Goal: Communication & Community: Answer question/provide support

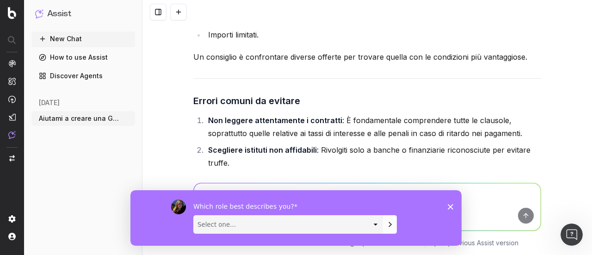
scroll to position [6239, 0]
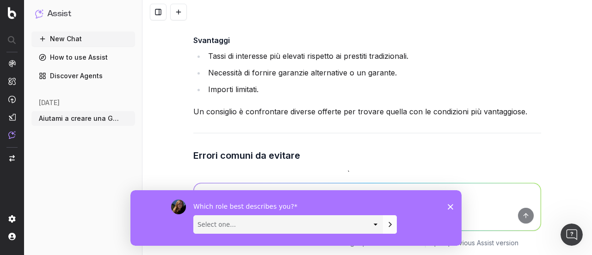
click at [448, 202] on div "Which role best describes you? Select one... Analyst/BI C-level Leadership Cont…" at bounding box center [295, 217] width 331 height 55
click at [447, 209] on div "Which role best describes you? Select one... Analyst/BI C-level Leadership Cont…" at bounding box center [295, 217] width 331 height 55
click at [447, 204] on polygon "Close survey" at bounding box center [450, 206] width 6 height 6
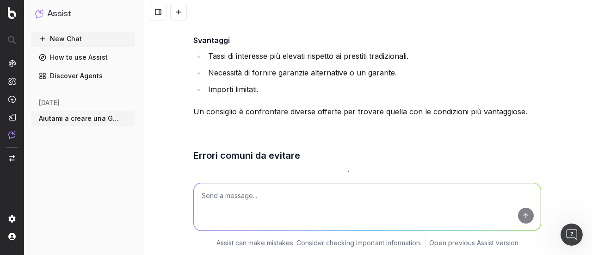
click at [61, 40] on button "New Chat" at bounding box center [83, 38] width 104 height 15
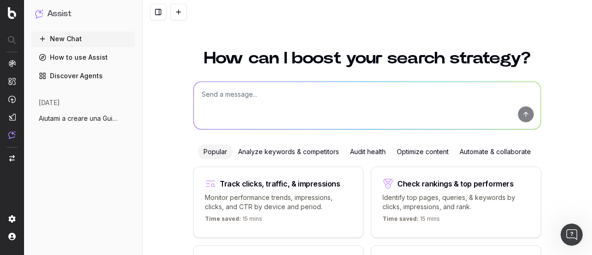
click at [7, 13] on nav at bounding box center [12, 127] width 24 height 255
click at [9, 13] on img at bounding box center [12, 13] width 8 height 12
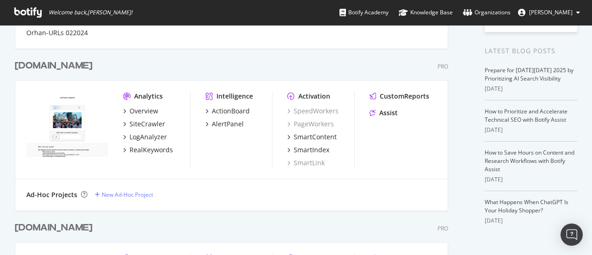
scroll to position [324, 0]
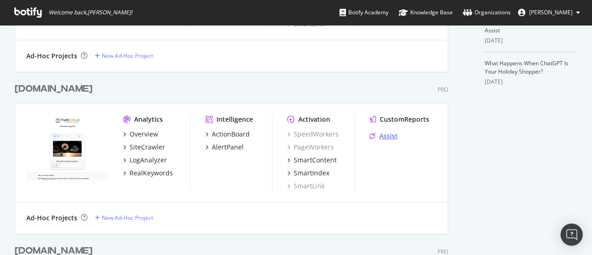
click at [388, 134] on div "Assist" at bounding box center [388, 135] width 18 height 9
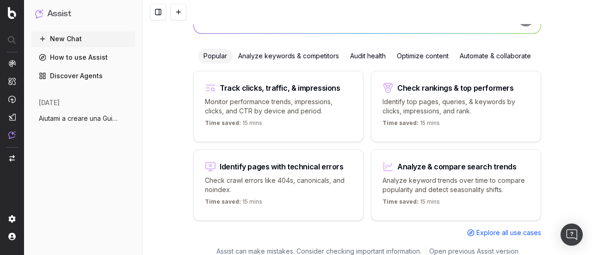
scroll to position [3, 0]
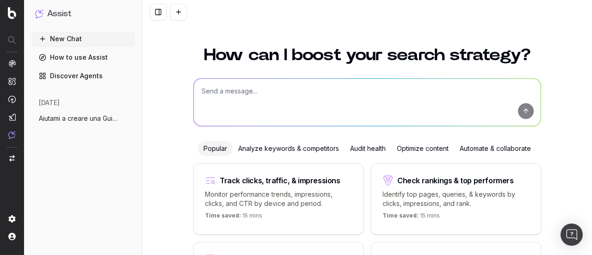
click at [228, 103] on textarea at bounding box center [367, 102] width 347 height 47
paste textarea "Aiutami a creare una FAQ da zero per il sito PrestitiOnline.it che sia: • coinv…"
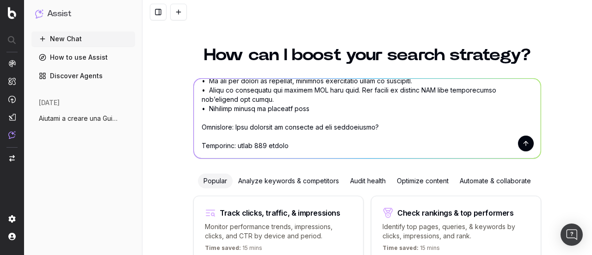
scroll to position [324, 0]
type textarea "Aiutami a creare una FAQ da zero per il sito PrestitiOnline.it che sia: • coinv…"
click at [523, 139] on button "submit" at bounding box center [526, 143] width 16 height 16
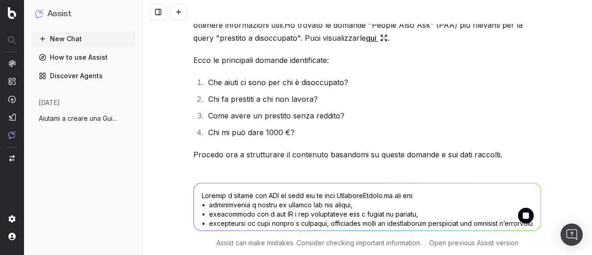
scroll to position [610, 0]
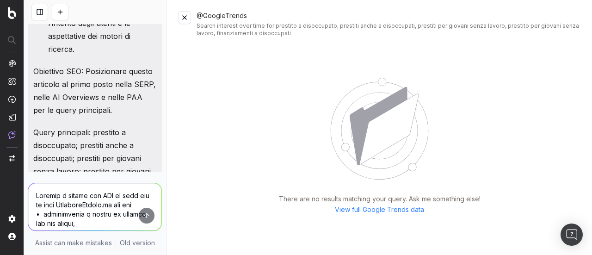
click at [187, 16] on button at bounding box center [184, 17] width 13 height 13
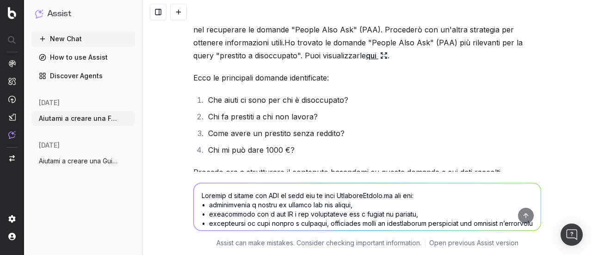
scroll to position [633, 0]
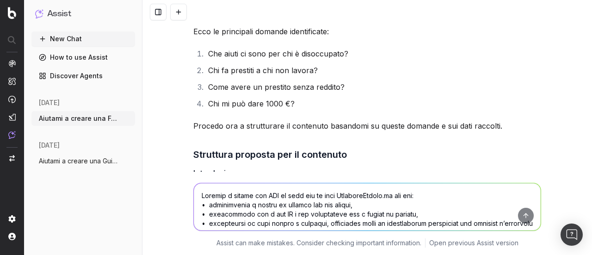
click at [276, 206] on textarea at bounding box center [367, 206] width 347 height 47
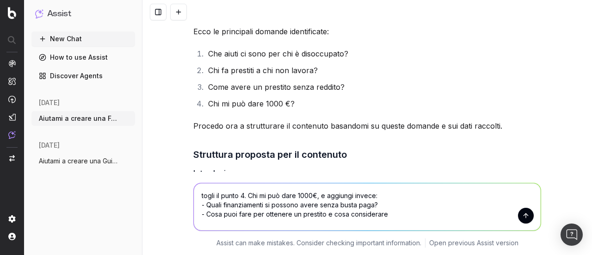
type textarea "togli il punto 4. Chi mi può dare 1000€, e aggiungi invece: - Quali finanziamen…"
click at [522, 213] on button "submit" at bounding box center [526, 216] width 16 height 16
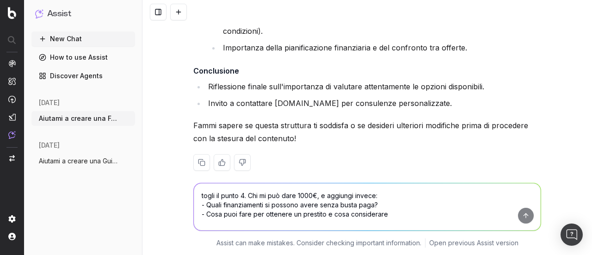
scroll to position [1803, 0]
click at [265, 199] on textarea "togli il punto 4. Chi mi può dare 1000€, e aggiungi invece: - Quali finanziamen…" at bounding box center [367, 206] width 347 height 47
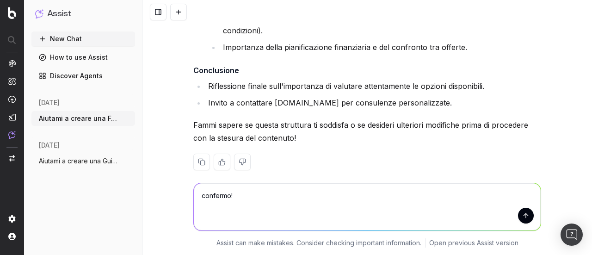
type textarea "confermo!"
click at [526, 221] on button "submit" at bounding box center [526, 216] width 16 height 16
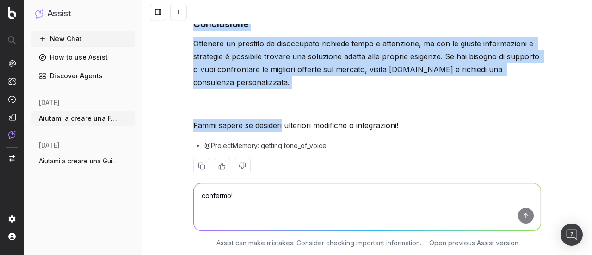
scroll to position [3212, 0]
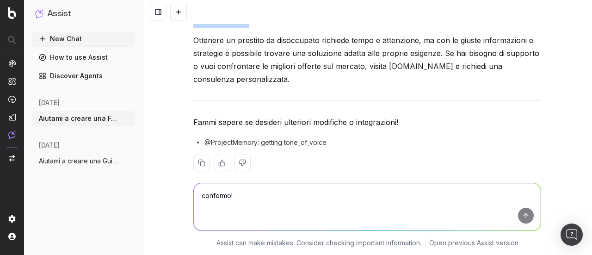
drag, startPoint x: 188, startPoint y: 63, endPoint x: 284, endPoint y: 75, distance: 96.4
copy div "Come ottenere un prestito se sei disoccupato? Introduzione Trovare un prestito …"
click at [233, 191] on textarea "confermo!" at bounding box center [367, 206] width 347 height 47
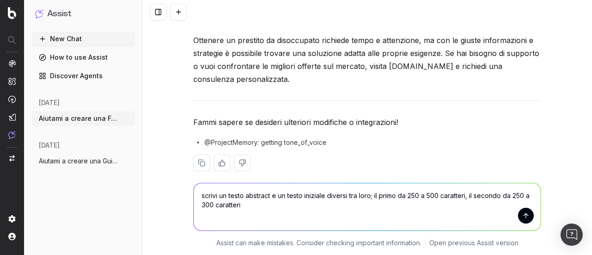
type textarea "scrivi un testo abstract e un testo iniziale diversi tra loro; il primo da 250 …"
click at [519, 212] on button "submit" at bounding box center [526, 216] width 16 height 16
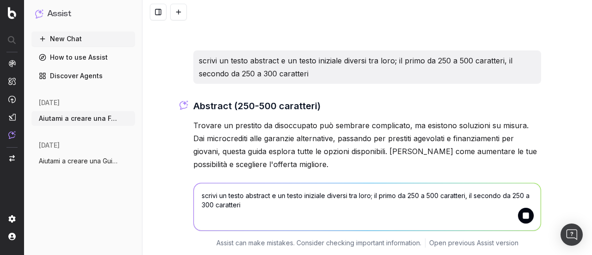
scroll to position [3355, 0]
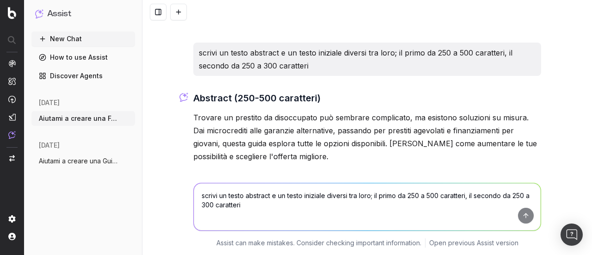
click at [293, 143] on p "Trovare un prestito da disoccupato può sembrare complicato, ma esistono soluzio…" at bounding box center [367, 137] width 348 height 52
drag, startPoint x: 293, startPoint y: 143, endPoint x: 195, endPoint y: 103, distance: 106.3
click at [195, 111] on p "Trovare un prestito da disoccupato può sembrare complicato, ma esistono soluzio…" at bounding box center [367, 137] width 348 height 52
copy p "Trovare un prestito da disoccupato può sembrare complicato, ma esistono soluzio…"
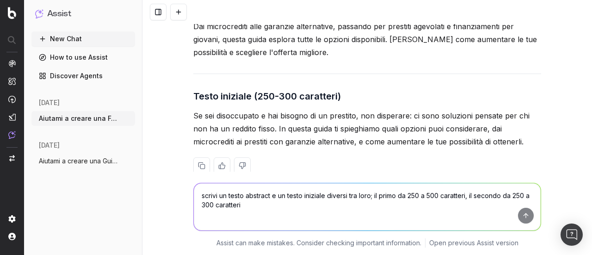
scroll to position [3460, 0]
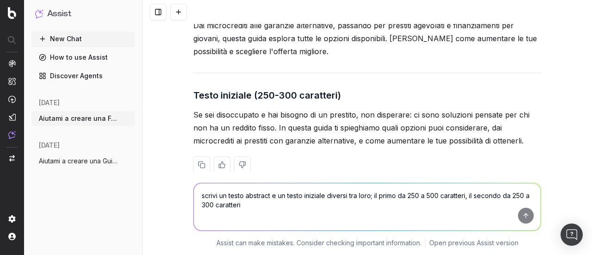
click at [193, 108] on p "Se sei disoccupato e hai bisogno di un prestito, non disperare: ci sono soluzio…" at bounding box center [367, 127] width 348 height 39
drag, startPoint x: 190, startPoint y: 102, endPoint x: 208, endPoint y: 101, distance: 17.6
click at [207, 108] on p "Se sei disoccupato e hai bisogno di un prestito, non disperare: ci sono soluzio…" at bounding box center [367, 127] width 348 height 39
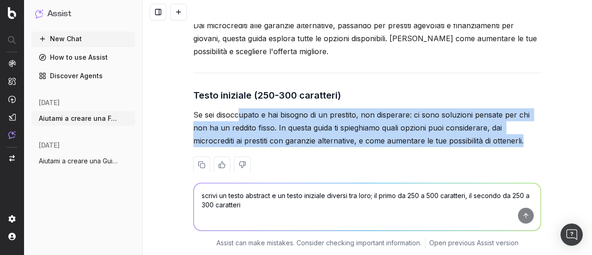
drag, startPoint x: 234, startPoint y: 105, endPoint x: 434, endPoint y: 137, distance: 202.7
click at [434, 137] on div "Abstract (250-500 caratteri) Trovare un prestito da disoccupato può sembrare co…" at bounding box center [367, 87] width 348 height 202
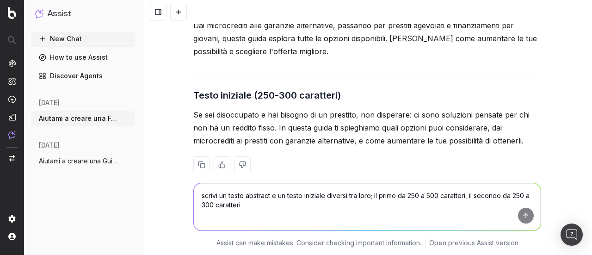
drag, startPoint x: 190, startPoint y: 99, endPoint x: 231, endPoint y: 101, distance: 41.2
click at [194, 108] on p "Se sei disoccupato e hai bisogno di un prestito, non disperare: ci sono soluzio…" at bounding box center [367, 127] width 348 height 39
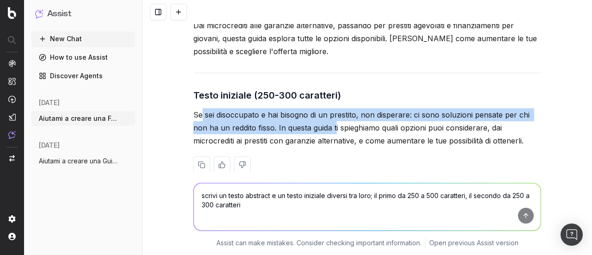
drag, startPoint x: 231, startPoint y: 101, endPoint x: 331, endPoint y: 107, distance: 100.5
click at [331, 108] on p "Se sei disoccupato e hai bisogno di un prestito, non disperare: ci sono soluzio…" at bounding box center [367, 127] width 348 height 39
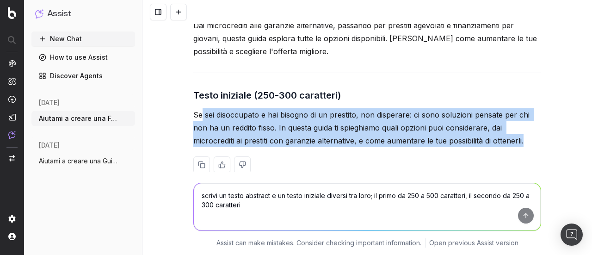
copy div "sei disoccupato e hai bisogno di un prestito, non disperare: ci sono soluzioni …"
drag, startPoint x: 190, startPoint y: 102, endPoint x: 521, endPoint y: 122, distance: 331.6
click at [521, 122] on p "Se sei disoccupato e hai bisogno di un prestito, non disperare: ci sono soluzio…" at bounding box center [367, 127] width 348 height 39
copy p "Se sei disoccupato e hai bisogno di un prestito, non disperare: ci sono soluzio…"
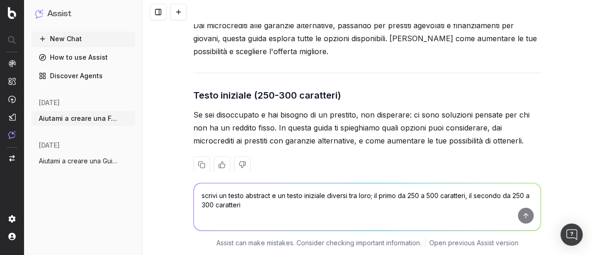
click at [238, 208] on textarea "scrivi un testo abstract e un testo iniziale diversi tra loro; il primo da 250 …" at bounding box center [367, 206] width 347 height 47
type textarea "potresti allungare il testo dell FAQ per arrivare almeno a 800 parole?"
click at [526, 216] on button "submit" at bounding box center [526, 216] width 16 height 16
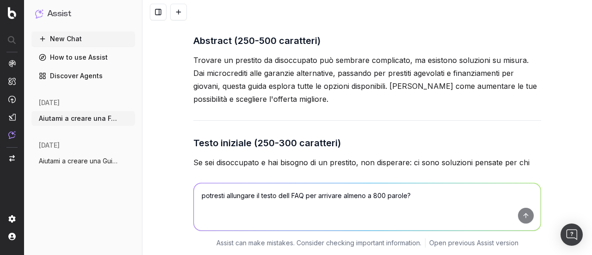
scroll to position [3529, 0]
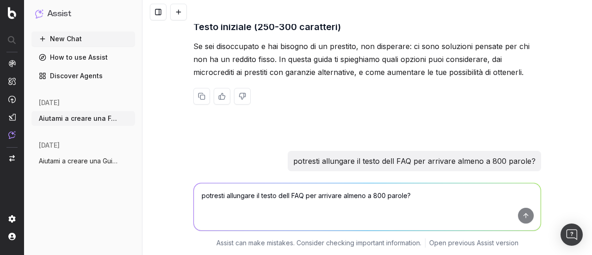
click at [310, 154] on p "potresti allungare il testo dell FAQ per arrivare almeno a 800 parole?" at bounding box center [414, 160] width 242 height 13
click at [296, 154] on p "potresti allungare il testo dell FAQ per arrivare almeno a 800 parole?" at bounding box center [414, 160] width 242 height 13
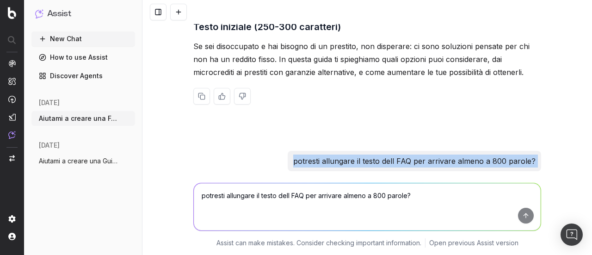
drag, startPoint x: 296, startPoint y: 151, endPoint x: 535, endPoint y: 147, distance: 239.5
click at [535, 151] on div "potresti allungare il testo dell FAQ per arrivare almeno a 800 parole?" at bounding box center [414, 161] width 253 height 20
copy p "potresti allungare il testo dell FAQ per arrivare almeno a 800 parole?"
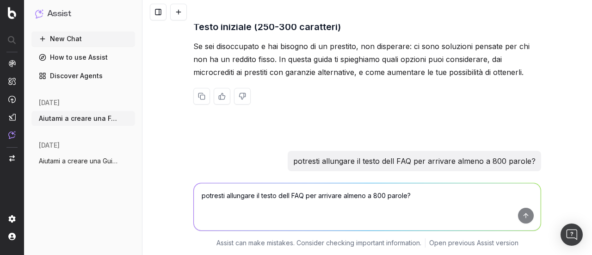
click at [383, 208] on textarea "potresti allungare il testo dell FAQ per arrivare almeno a 800 parole?" at bounding box center [367, 206] width 347 height 47
paste textarea "potresti allungare il testo dell FAQ per arrivare almeno a 800 parole?"
type textarea "potresti allungare il testo dell FAQ per arrivare almeno a 800 parole?"
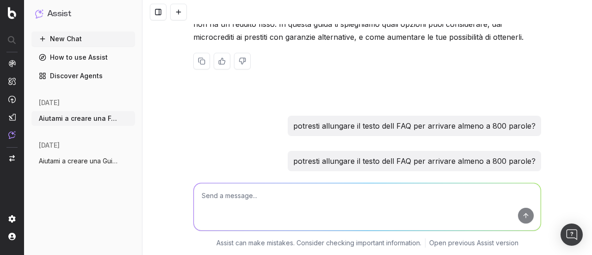
scroll to position [3532, 0]
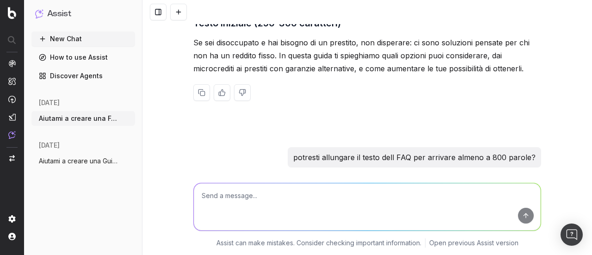
click at [200, 222] on textarea at bounding box center [367, 206] width 347 height 47
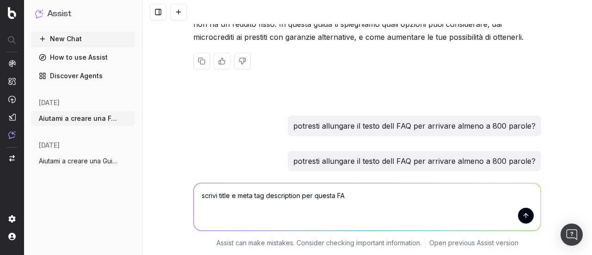
type textarea "scrivi title e meta tag description per questa FAQ"
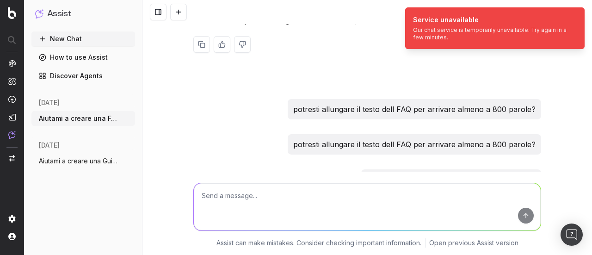
scroll to position [3599, 0]
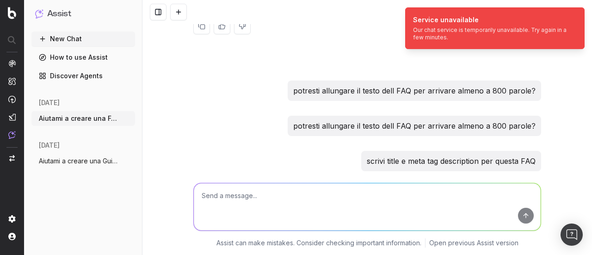
click at [340, 202] on textarea at bounding box center [367, 206] width 347 height 47
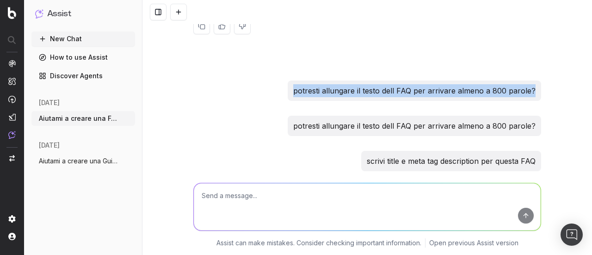
drag, startPoint x: 294, startPoint y: 78, endPoint x: 532, endPoint y: 85, distance: 238.6
click at [532, 85] on div "potresti allungare il testo dell FAQ per arrivare almeno a 800 parole?" at bounding box center [414, 90] width 253 height 20
copy p "potresti allungare il testo dell FAQ per arrivare almeno a 800 parole?"
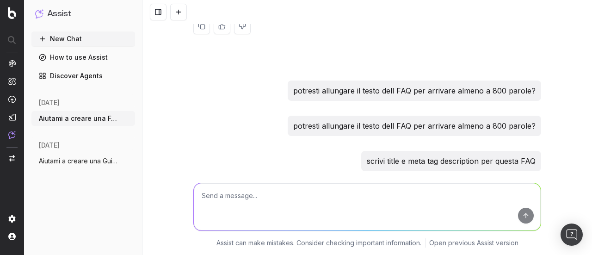
click at [273, 211] on textarea at bounding box center [367, 206] width 347 height 47
paste textarea "potresti allungare il testo dell FAQ per arrivare almeno a 800 parole?"
type textarea "potresti allungare il testo dell FAQ per arrivare almeno a 800 parole?"
click at [526, 213] on button "submit" at bounding box center [526, 216] width 16 height 16
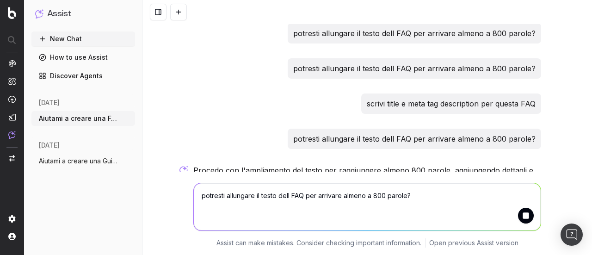
scroll to position [3658, 0]
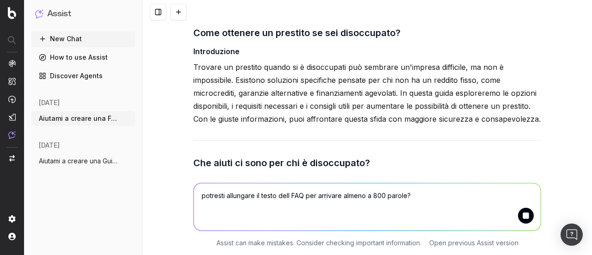
scroll to position [3818, 0]
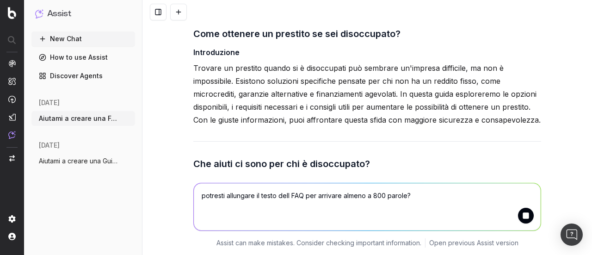
click at [193, 61] on p "Trovare un prestito quando si è disoccupati può sembrare un'impresa difficile, …" at bounding box center [367, 93] width 348 height 65
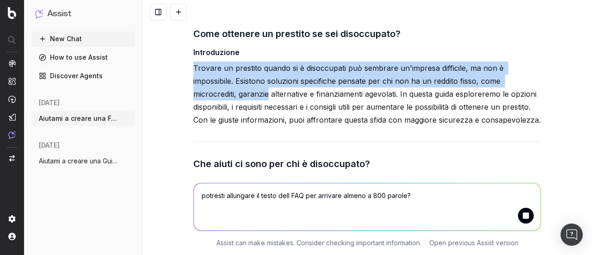
drag, startPoint x: 192, startPoint y: 49, endPoint x: 242, endPoint y: 84, distance: 61.3
click at [242, 84] on p "Trovare un prestito quando si è disoccupati può sembrare un'impresa difficile, …" at bounding box center [367, 93] width 348 height 65
drag, startPoint x: 242, startPoint y: 84, endPoint x: 245, endPoint y: 66, distance: 18.2
click at [245, 66] on p "Trovare un prestito quando si è disoccupati può sembrare un'impresa difficile, …" at bounding box center [367, 93] width 348 height 65
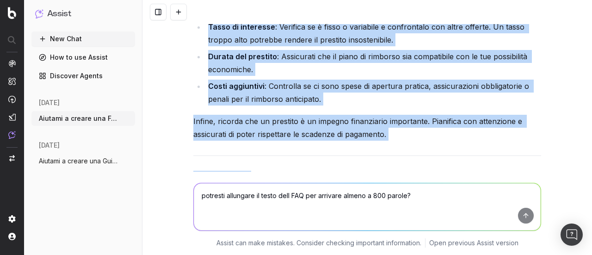
scroll to position [5295, 0]
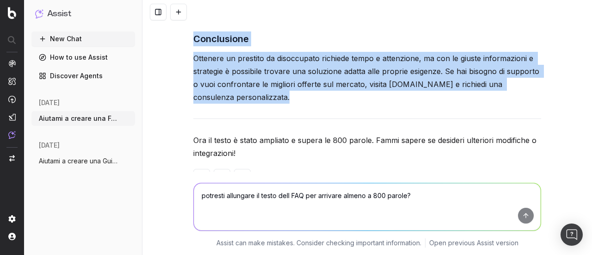
copy div "Trovare un prestito quando si è disoccupati può sembrare un'impresa difficile, …"
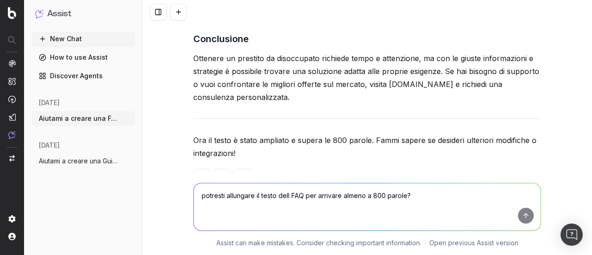
click at [239, 196] on textarea "potresti allungare il testo dell FAQ per arrivare almeno a 800 parole?" at bounding box center [367, 206] width 347 height 47
type textarea "puoi scrivere title e meta description per questo contenuto?"
click at [522, 216] on button "submit" at bounding box center [526, 216] width 16 height 16
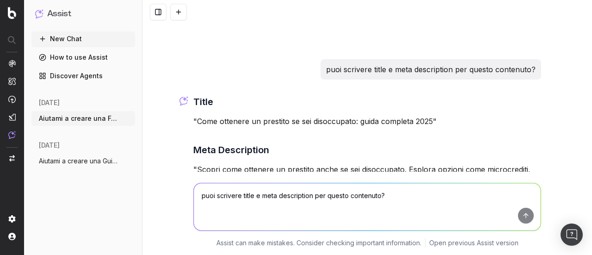
scroll to position [5436, 0]
click at [196, 114] on p ""Come ottenere un prestito se sei disoccupato: guida completa 2025"" at bounding box center [367, 120] width 348 height 13
click at [195, 114] on p ""Come ottenere un prestito se sei disoccupato: guida completa 2025"" at bounding box center [367, 120] width 348 height 13
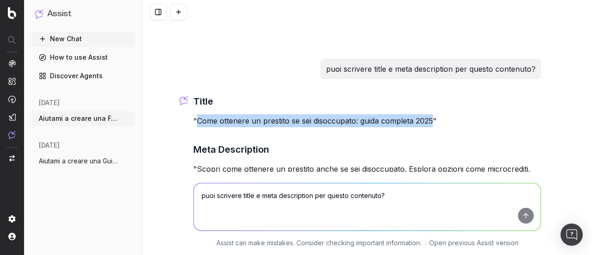
drag, startPoint x: 195, startPoint y: 91, endPoint x: 419, endPoint y: 89, distance: 224.7
click at [419, 114] on p ""Come ottenere un prestito se sei disoccupato: guida completa 2025"" at bounding box center [367, 120] width 348 height 13
copy p "Come ottenere un prestito se sei disoccupato: guida completa 2025"
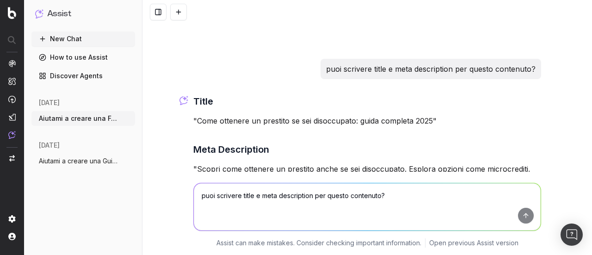
click at [194, 162] on p ""Scopri come ottenere un prestito anche se sei disoccupato. Esplora opzioni com…" at bounding box center [367, 181] width 348 height 39
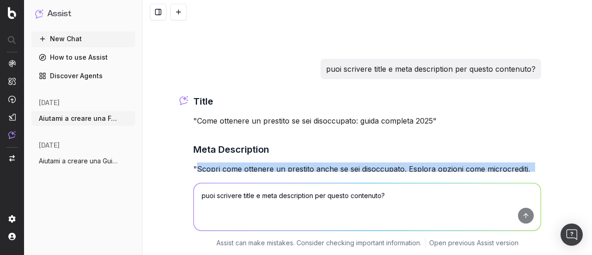
drag, startPoint x: 286, startPoint y: 167, endPoint x: 193, endPoint y: 139, distance: 96.5
click at [193, 162] on p ""Scopri come ottenere un prestito anche se sei disoccupato. Esplora opzioni com…" at bounding box center [367, 181] width 348 height 39
copy p "Scopri come ottenere un prestito anche se sei disoccupato. Esplora opzioni come…"
